Goal: Task Accomplishment & Management: Use online tool/utility

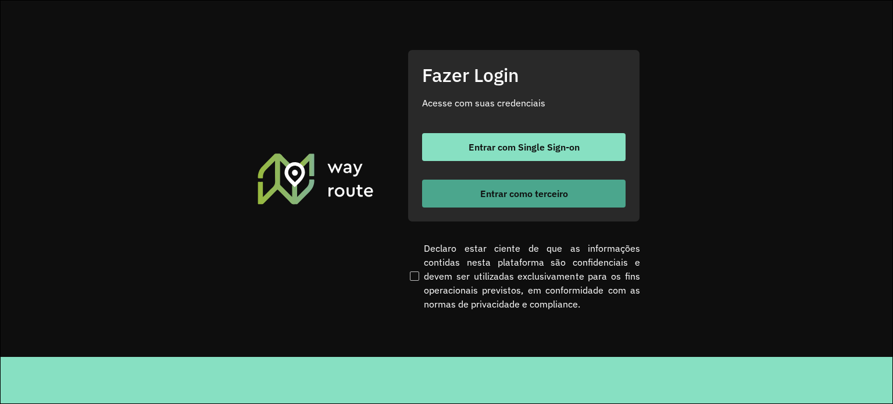
click at [511, 189] on span "Entrar como terceiro" at bounding box center [524, 193] width 88 height 9
click at [538, 202] on button "Entrar como terceiro" at bounding box center [523, 194] width 203 height 28
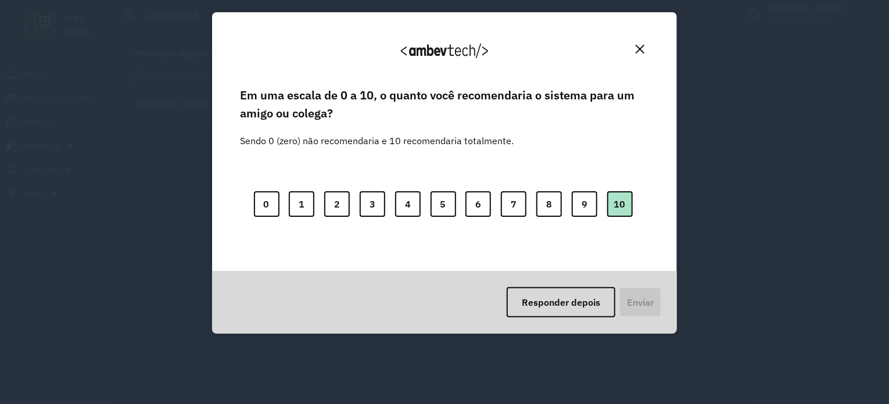
click at [630, 199] on button "10" at bounding box center [620, 204] width 26 height 26
click at [632, 298] on button "Enviar" at bounding box center [639, 302] width 43 height 30
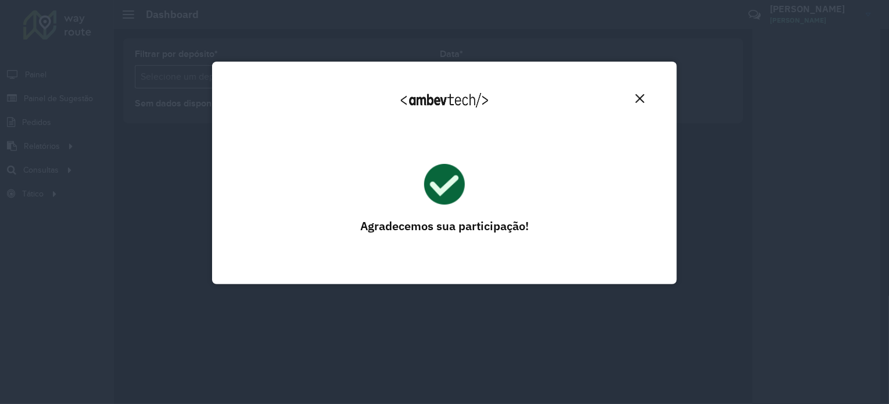
click at [639, 99] on img "Close" at bounding box center [640, 98] width 9 height 9
